Goal: Register for event/course

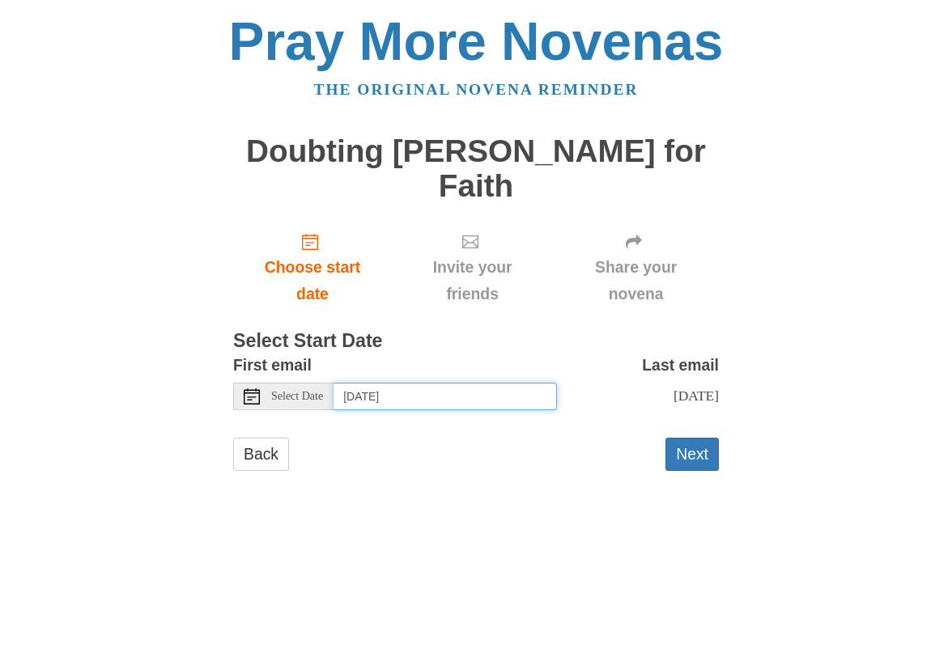
click at [476, 391] on input "[DATE]" at bounding box center [444, 397] width 223 height 28
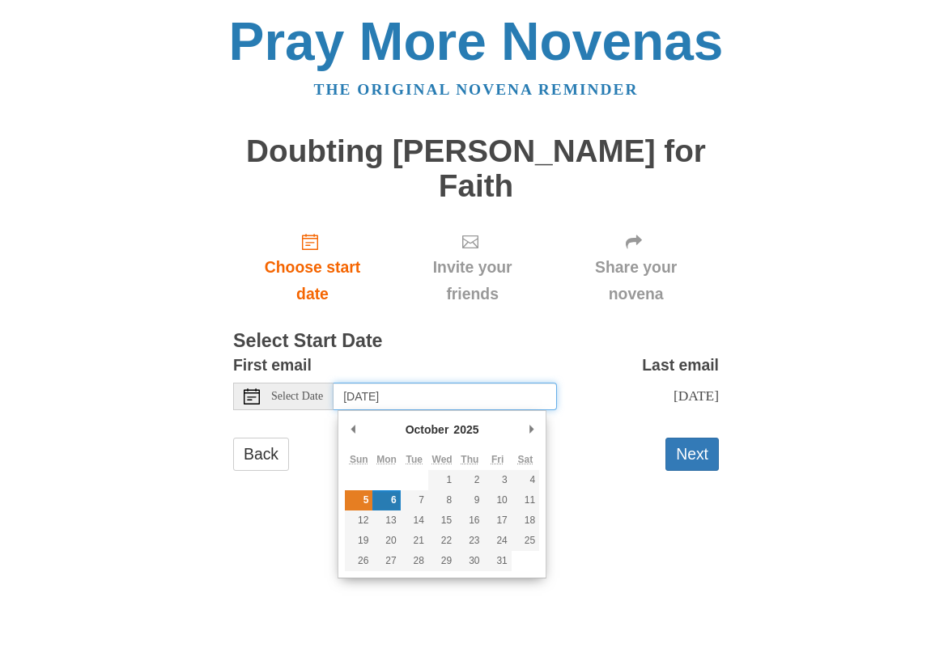
type input "[DATE]"
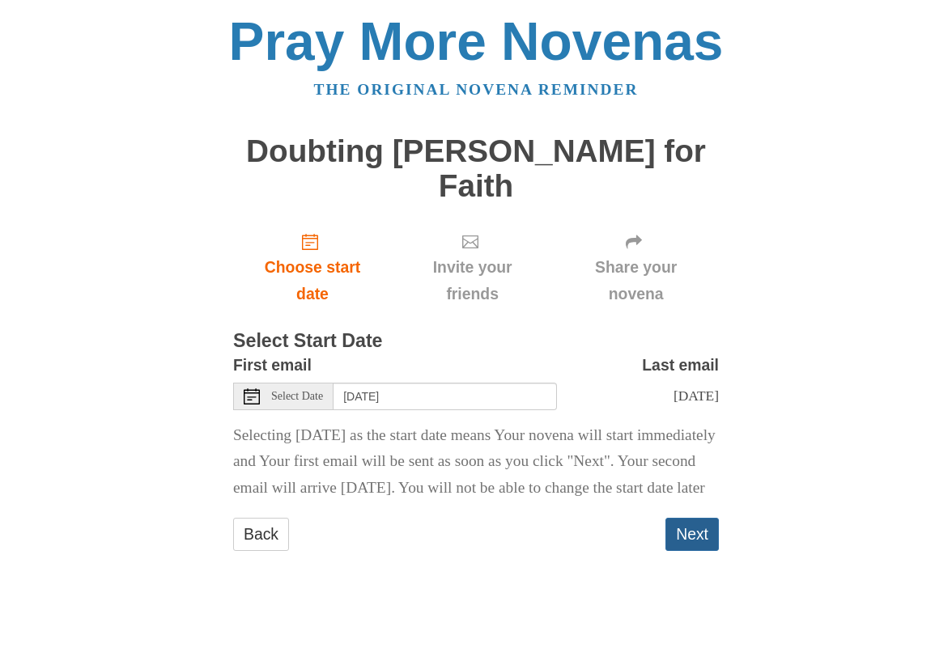
click at [679, 551] on button "Next" at bounding box center [691, 534] width 53 height 33
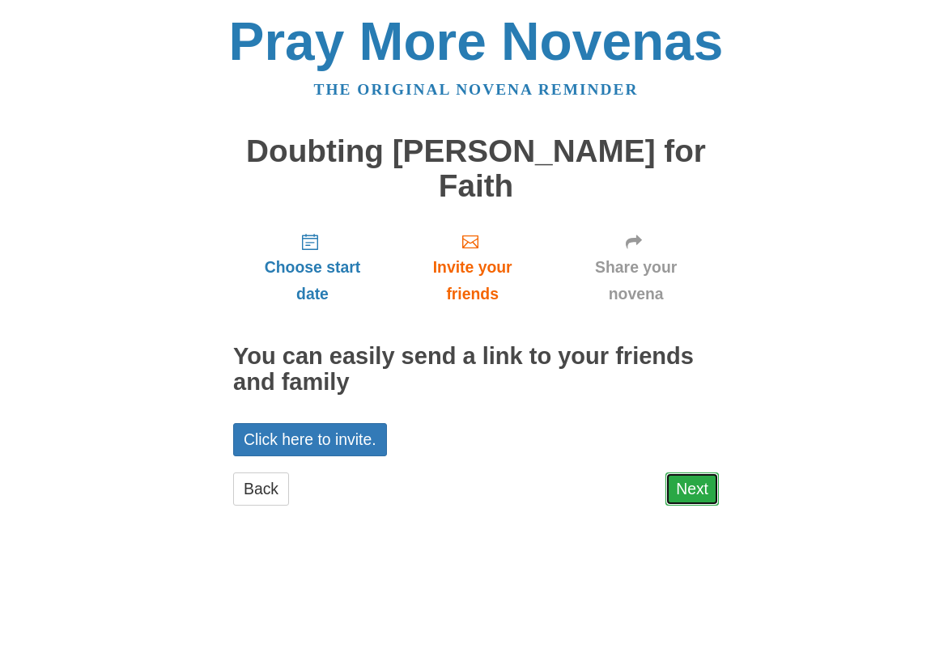
click at [688, 494] on link "Next" at bounding box center [691, 489] width 53 height 33
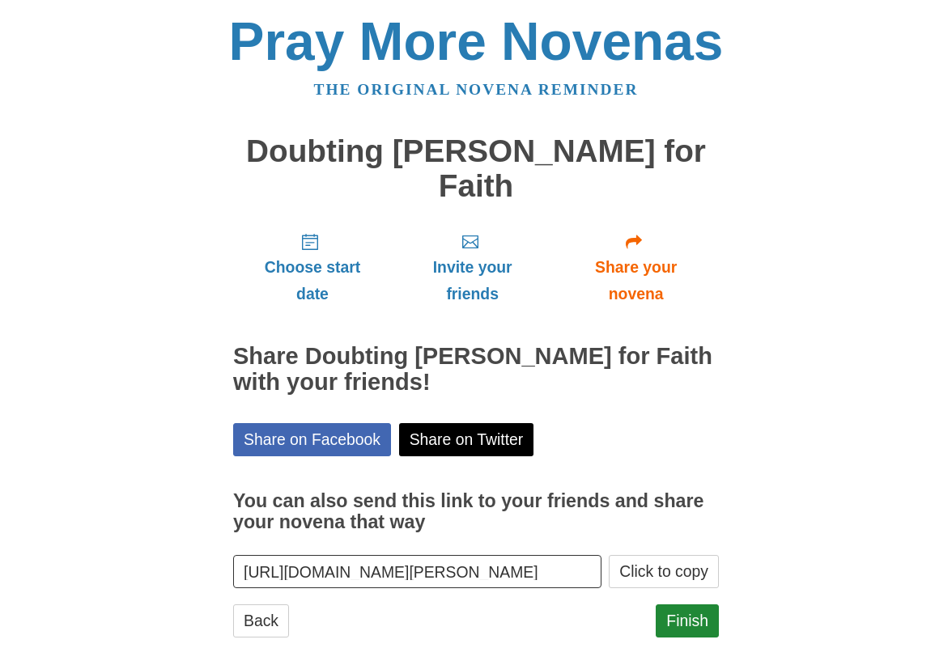
scroll to position [36, 0]
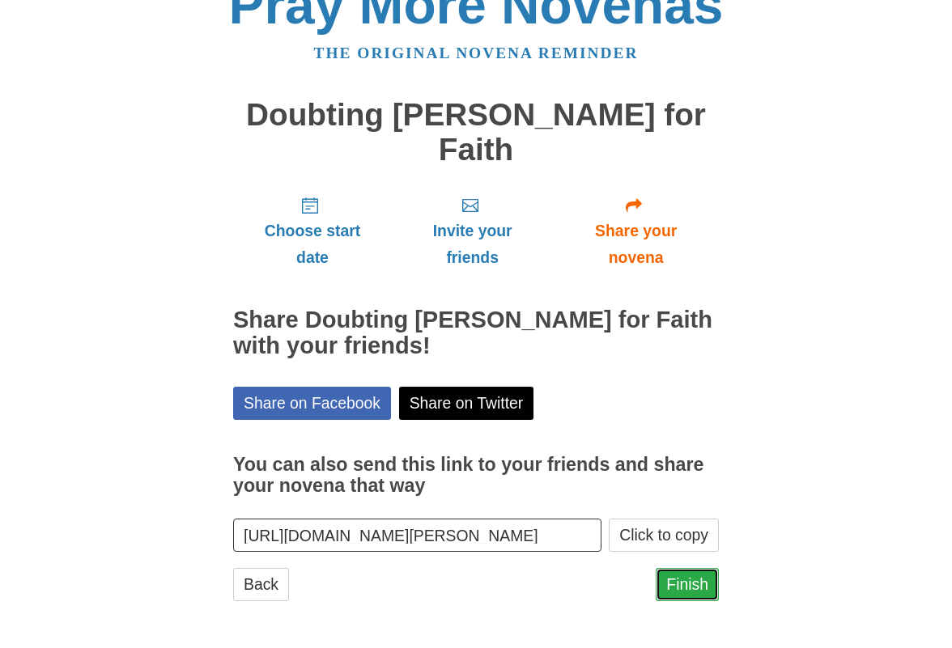
click at [673, 592] on link "Finish" at bounding box center [686, 584] width 63 height 33
